Goal: Transaction & Acquisition: Subscribe to service/newsletter

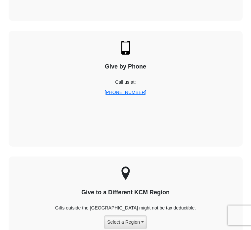
scroll to position [1174, 0]
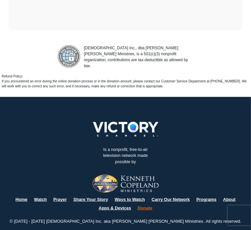
scroll to position [1528, 0]
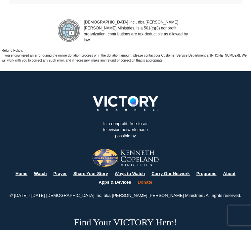
click at [113, 180] on link "Apps & Devices" at bounding box center [115, 182] width 32 height 5
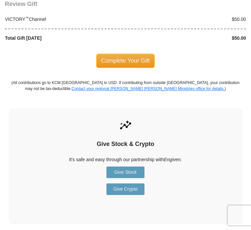
scroll to position [806, 0]
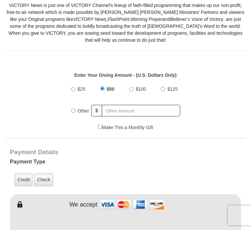
scroll to position [178, 0]
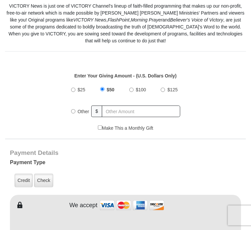
click at [99, 125] on label "Make This a Monthly Gift" at bounding box center [126, 128] width 56 height 7
click at [99, 125] on input "Make This a Monthly Gift" at bounding box center [100, 127] width 4 height 4
checkbox input "true"
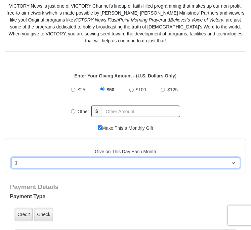
click at [120, 158] on select "Select Day of Month 1 2 3 4 5 6 7 8 9 10 11 12 13 14 15 16 17 18 19 20 21 22 23…" at bounding box center [125, 163] width 229 height 11
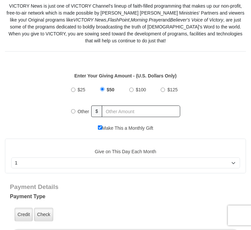
click at [131, 194] on h5 "Payment Type" at bounding box center [125, 198] width 231 height 10
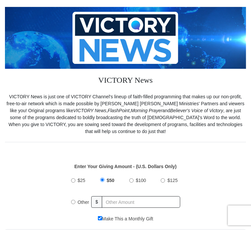
scroll to position [88, 0]
